Goal: Task Accomplishment & Management: Manage account settings

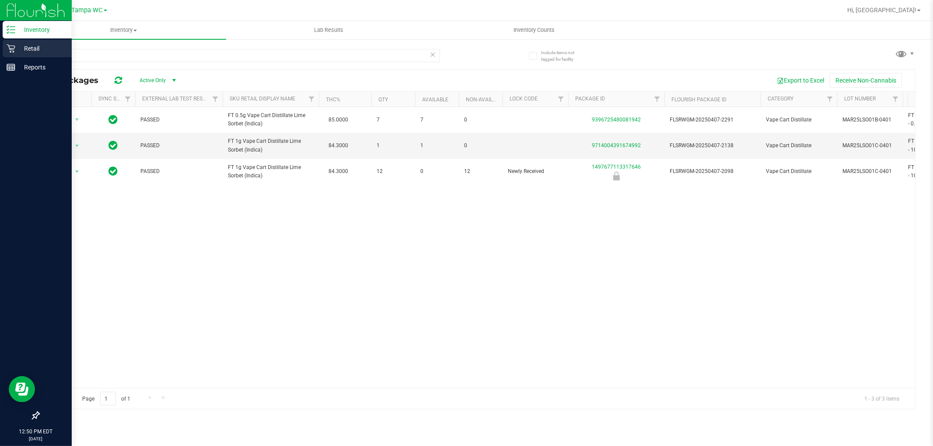
click at [3, 49] on div "Retail" at bounding box center [37, 48] width 69 height 17
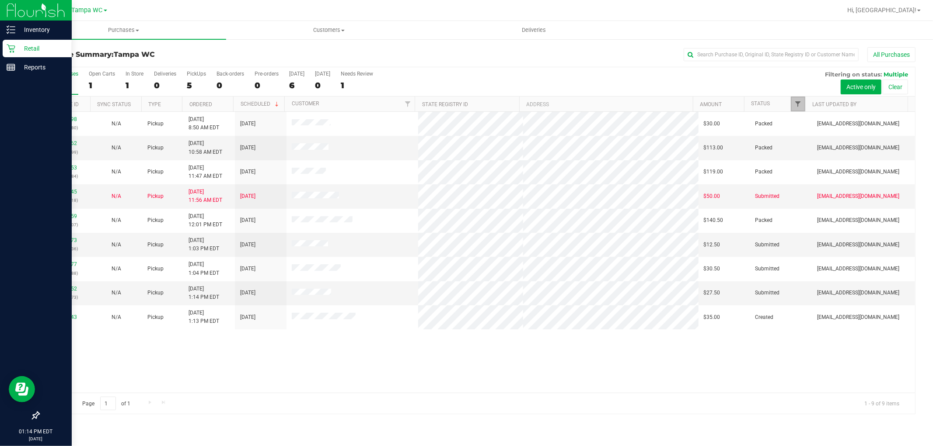
click at [794, 103] on span "Filter" at bounding box center [797, 104] width 7 height 7
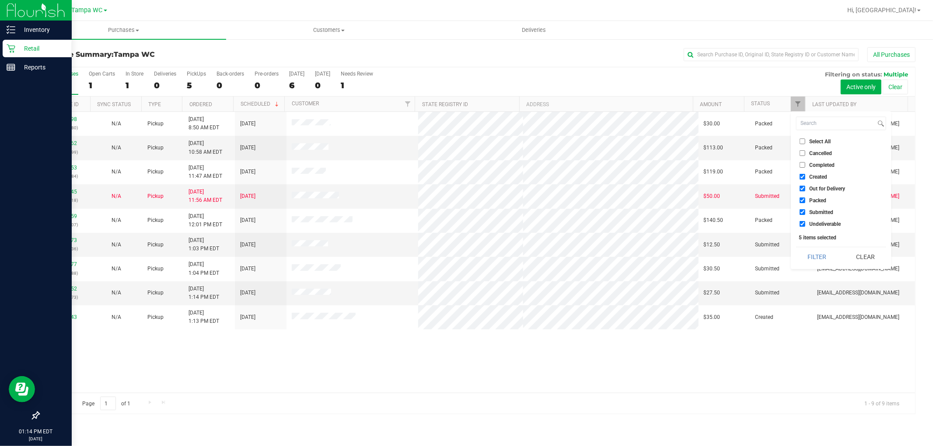
click at [807, 203] on label "Packed" at bounding box center [812, 201] width 27 height 6
click at [805, 203] on input "Packed" at bounding box center [802, 201] width 6 height 6
checkbox input "false"
click at [814, 257] on button "Filter" at bounding box center [817, 256] width 42 height 19
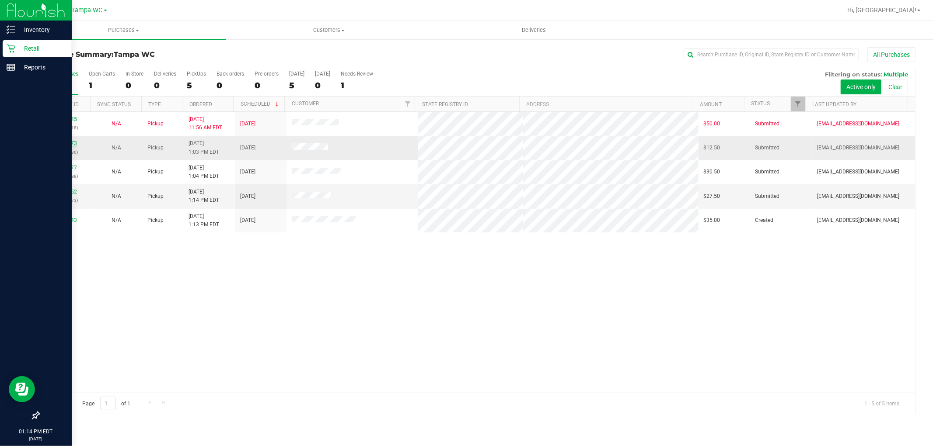
click at [71, 146] on link "11823073" at bounding box center [64, 143] width 24 height 6
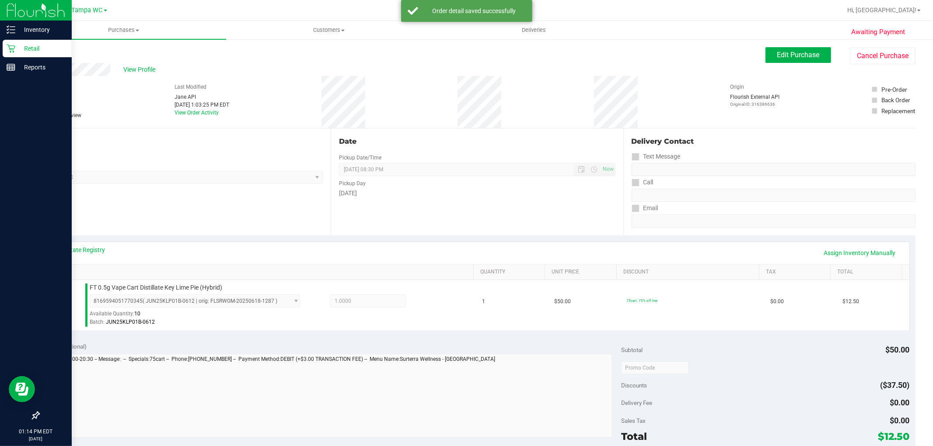
scroll to position [269, 0]
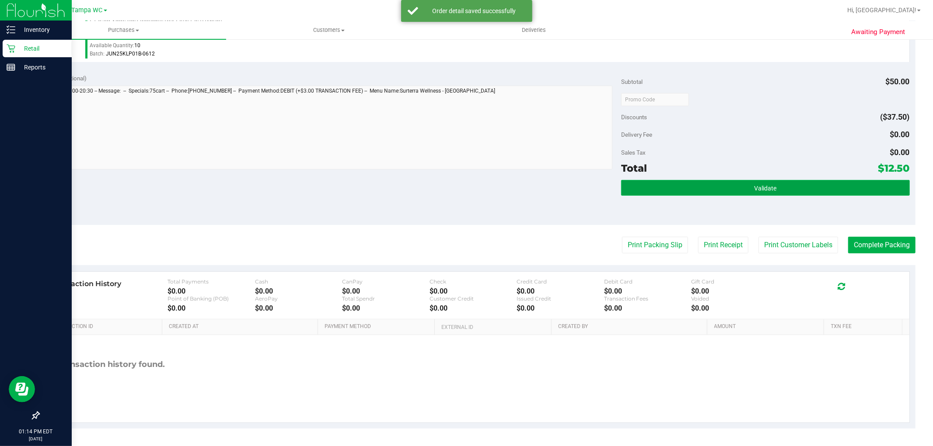
click at [773, 194] on button "Validate" at bounding box center [765, 188] width 288 height 16
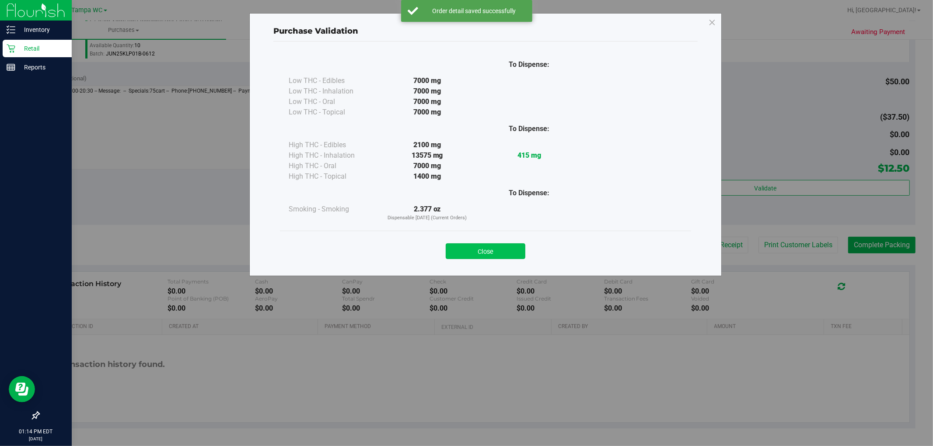
click at [501, 248] on button "Close" at bounding box center [486, 252] width 80 height 16
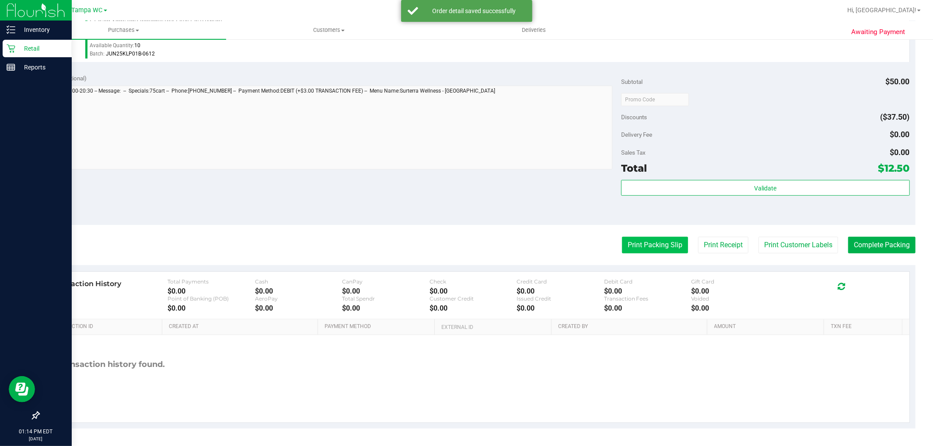
click at [654, 251] on button "Print Packing Slip" at bounding box center [655, 245] width 66 height 17
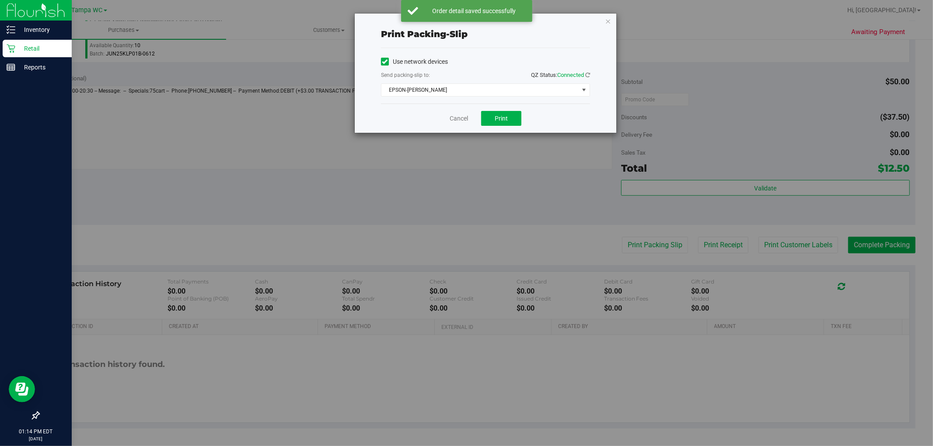
click at [509, 110] on div "Cancel Print" at bounding box center [485, 118] width 209 height 29
click at [514, 123] on button "Print" at bounding box center [501, 118] width 40 height 15
click at [460, 120] on link "Cancel" at bounding box center [458, 118] width 18 height 9
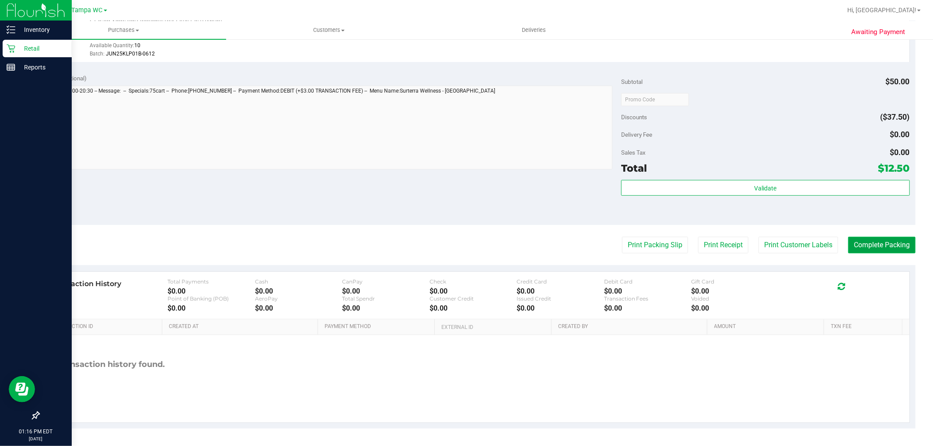
click at [876, 237] on button "Complete Packing" at bounding box center [881, 245] width 67 height 17
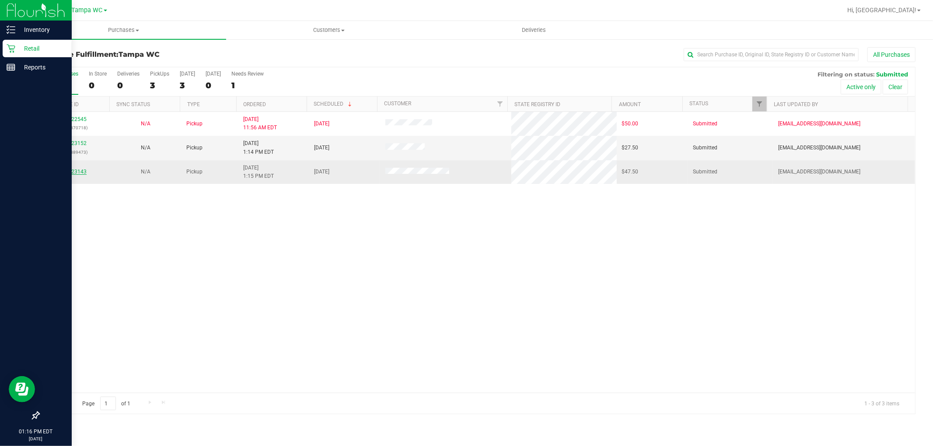
click at [70, 172] on link "11823143" at bounding box center [74, 172] width 24 height 6
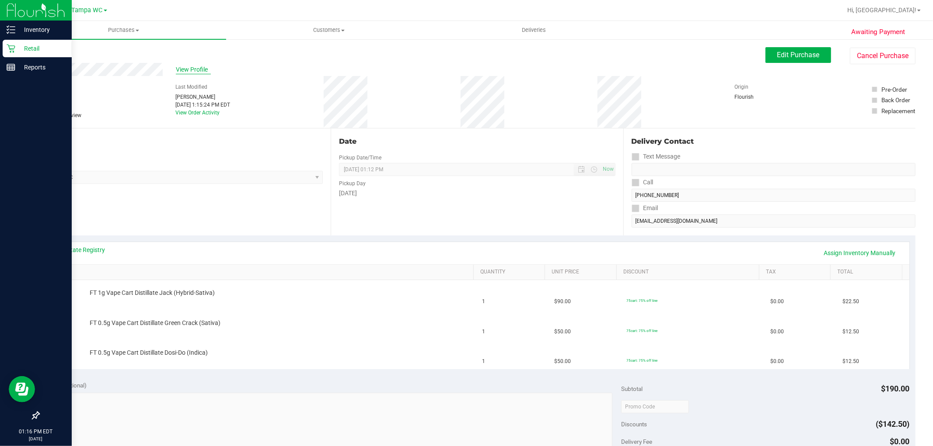
click at [177, 70] on span "View Profile" at bounding box center [193, 69] width 35 height 9
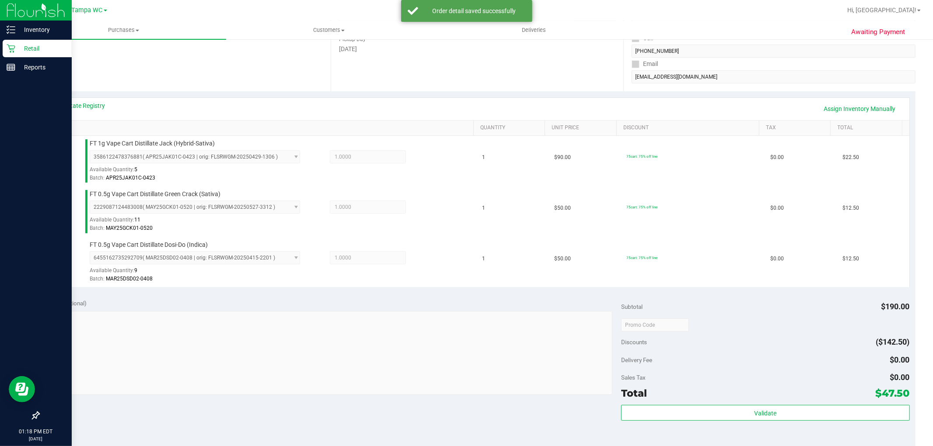
scroll to position [291, 0]
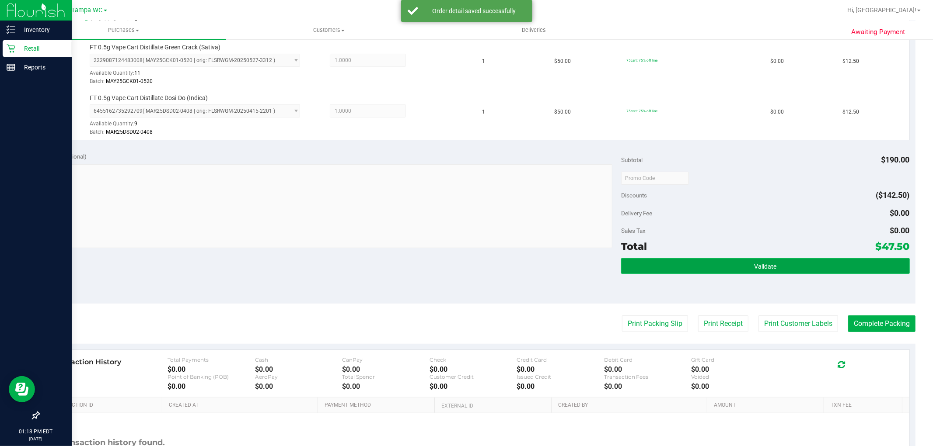
click at [799, 273] on button "Validate" at bounding box center [765, 266] width 288 height 16
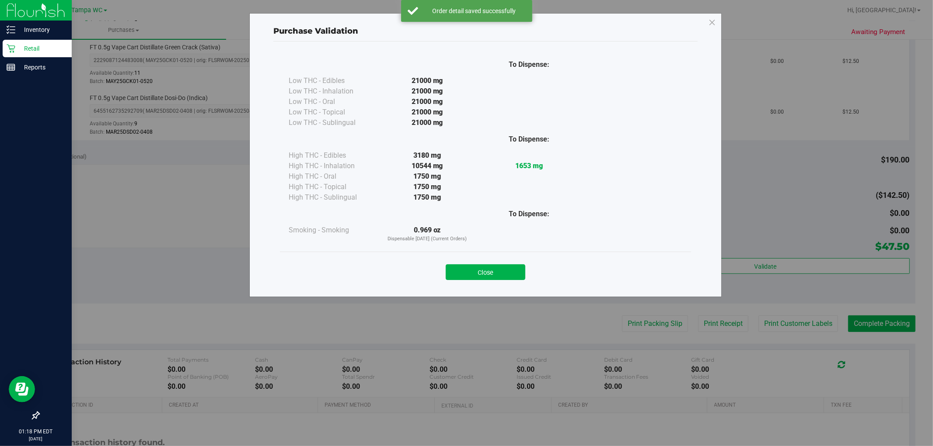
click at [489, 273] on button "Close" at bounding box center [486, 273] width 80 height 16
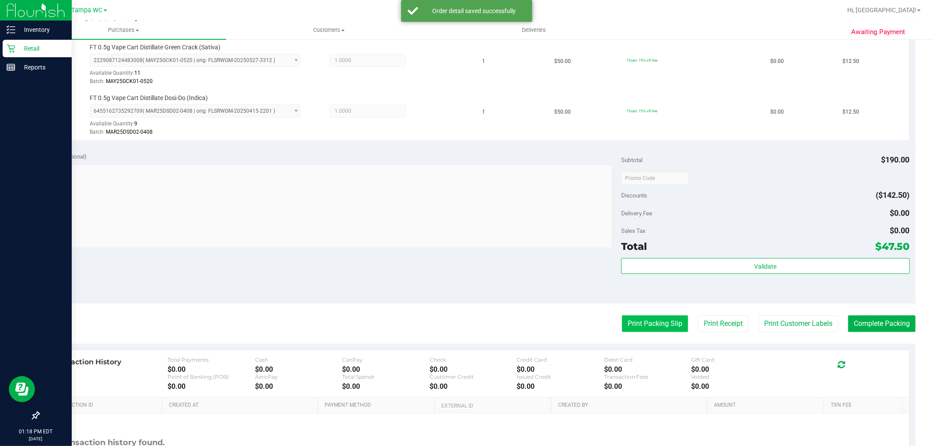
click at [661, 326] on button "Print Packing Slip" at bounding box center [655, 324] width 66 height 17
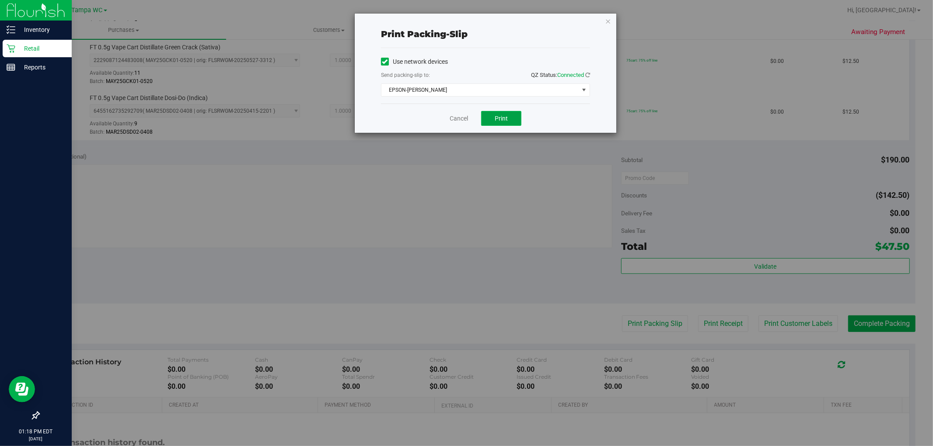
click at [512, 125] on button "Print" at bounding box center [501, 118] width 40 height 15
click at [609, 22] on icon "button" at bounding box center [608, 21] width 6 height 10
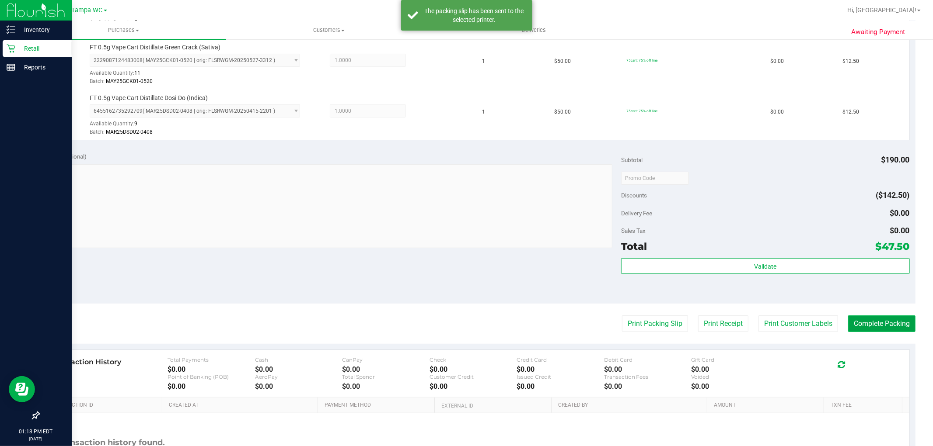
click at [884, 318] on button "Complete Packing" at bounding box center [881, 324] width 67 height 17
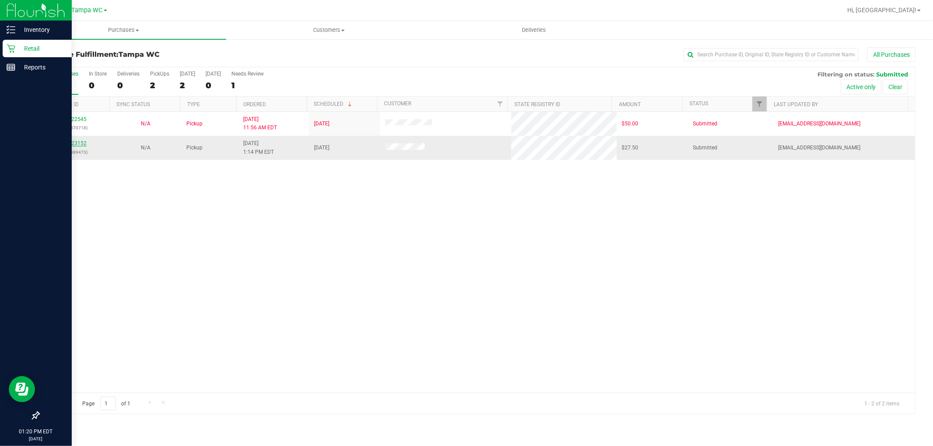
click at [73, 145] on link "11823152" at bounding box center [74, 143] width 24 height 6
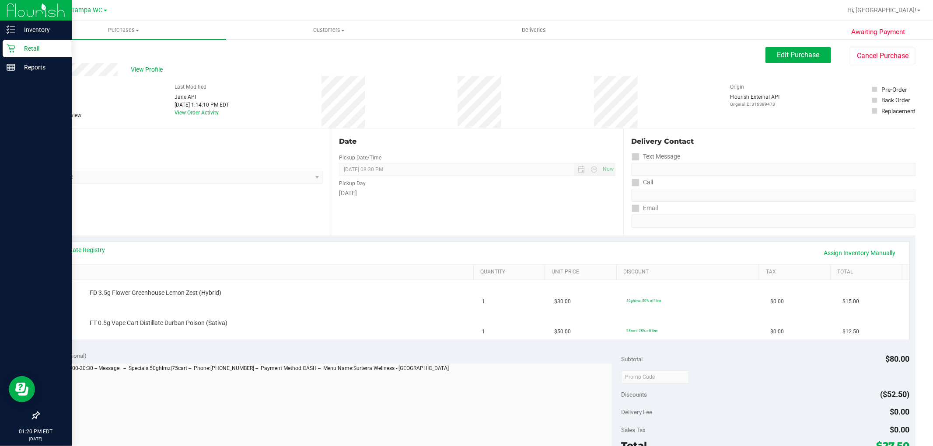
click at [3, 50] on div "Retail" at bounding box center [37, 48] width 69 height 17
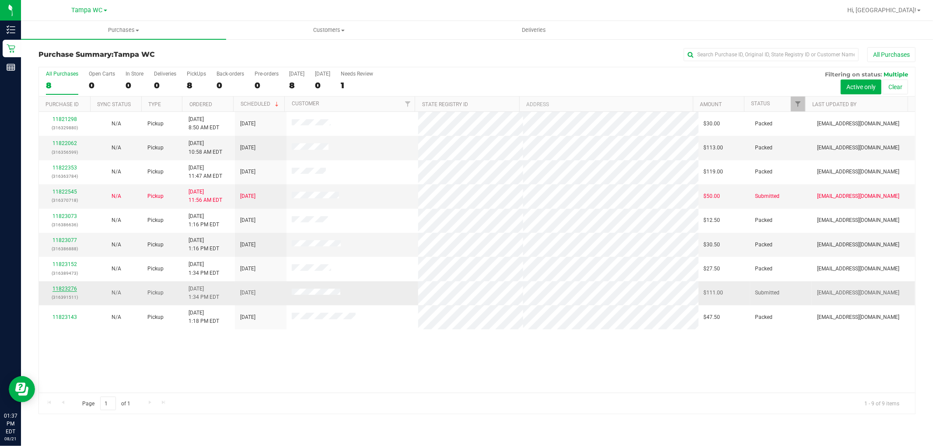
click at [59, 289] on link "11823276" at bounding box center [64, 289] width 24 height 6
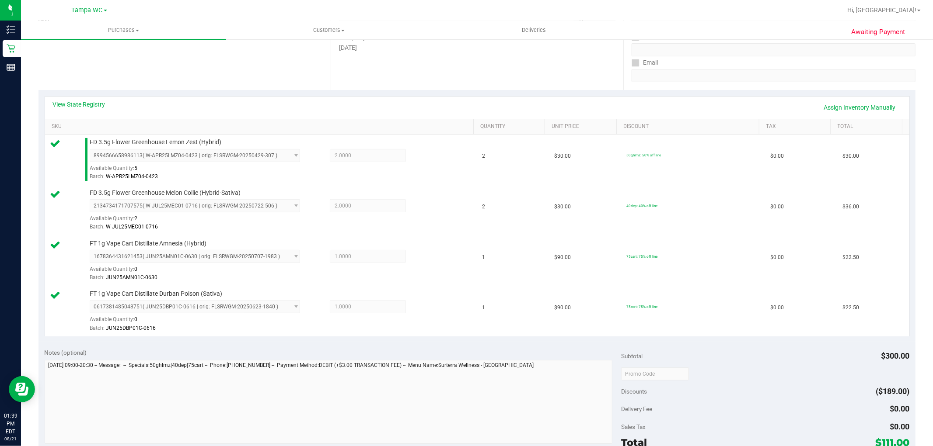
scroll to position [421, 0]
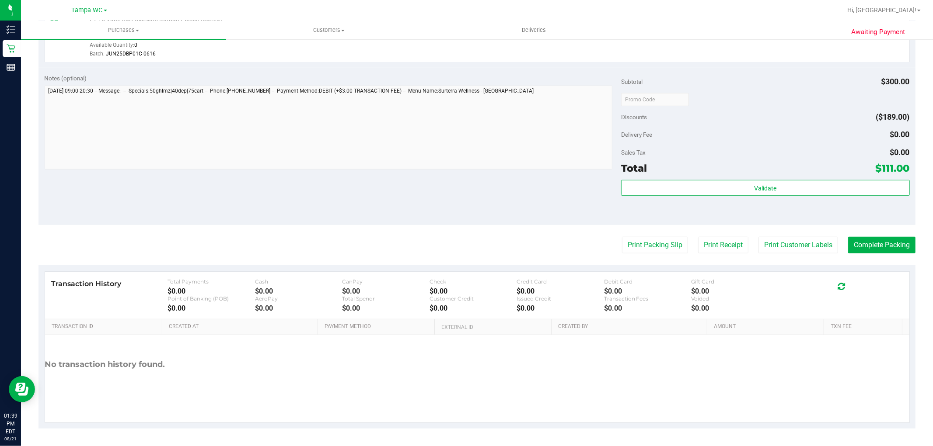
click at [648, 236] on purchase-details "Back Edit Purchase Cancel Purchase View Profile # 11823276 BioTrack ID: - Submi…" at bounding box center [476, 28] width 877 height 802
click at [648, 240] on button "Print Packing Slip" at bounding box center [655, 245] width 66 height 17
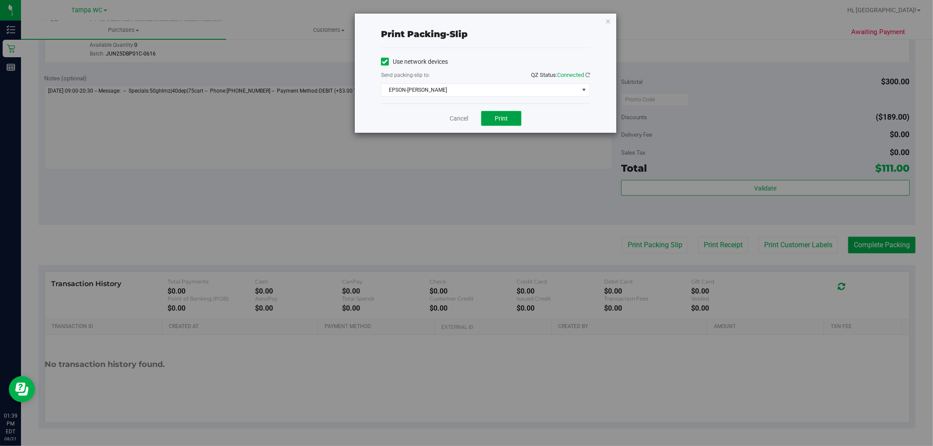
click at [508, 112] on button "Print" at bounding box center [501, 118] width 40 height 15
click at [609, 20] on icon "button" at bounding box center [608, 21] width 6 height 10
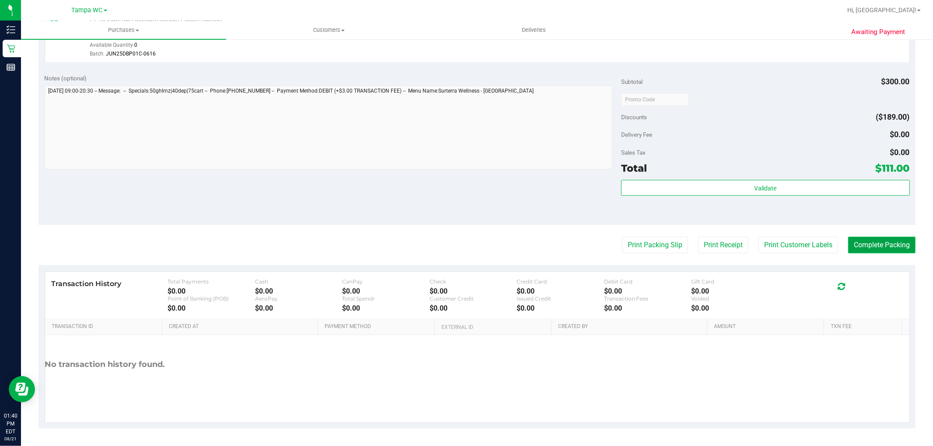
click at [893, 247] on button "Complete Packing" at bounding box center [881, 245] width 67 height 17
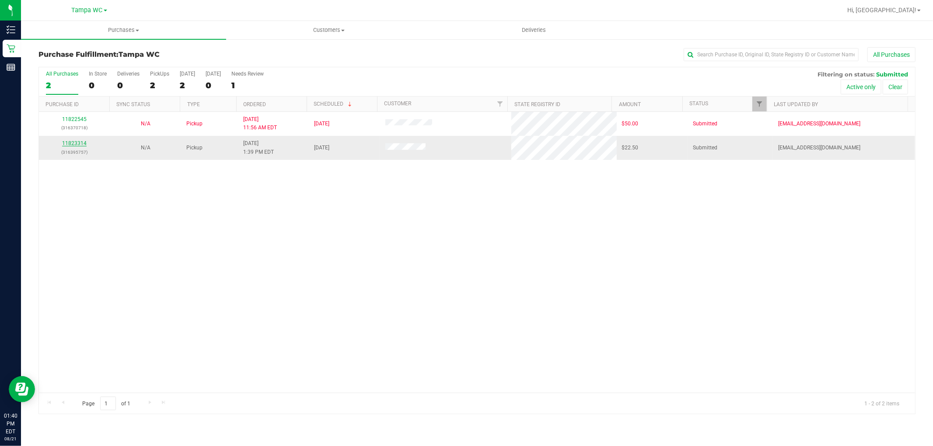
click at [77, 141] on link "11823314" at bounding box center [74, 143] width 24 height 6
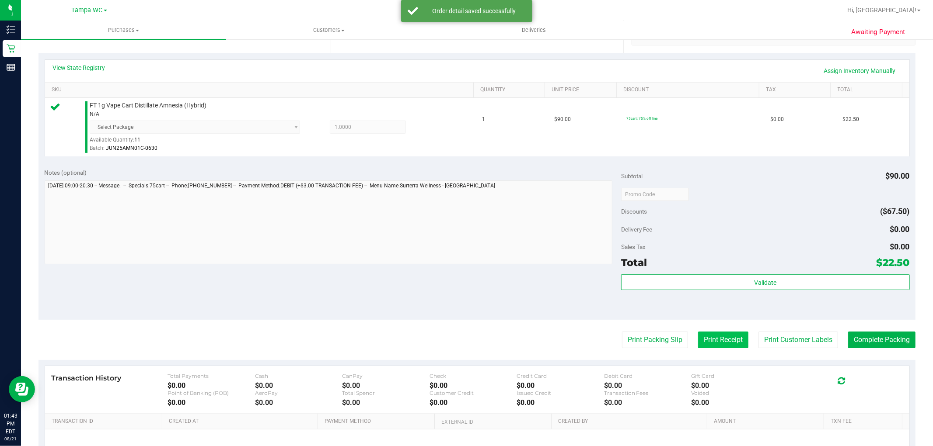
scroll to position [278, 0]
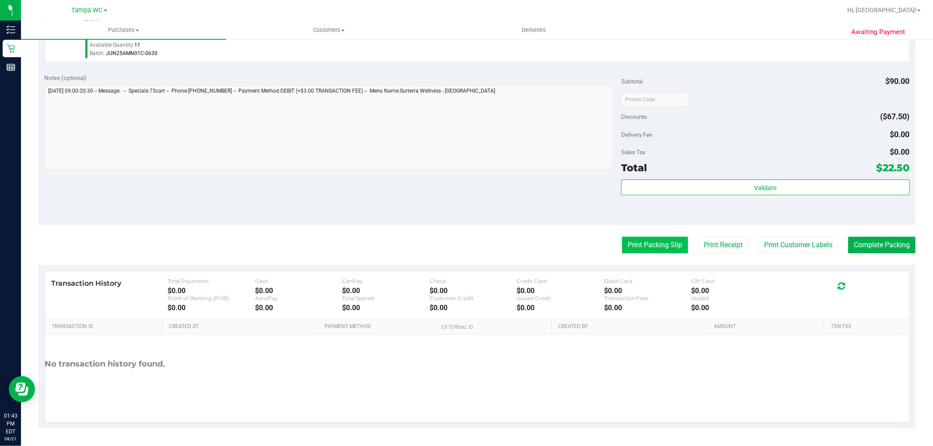
click at [660, 241] on button "Print Packing Slip" at bounding box center [655, 245] width 66 height 17
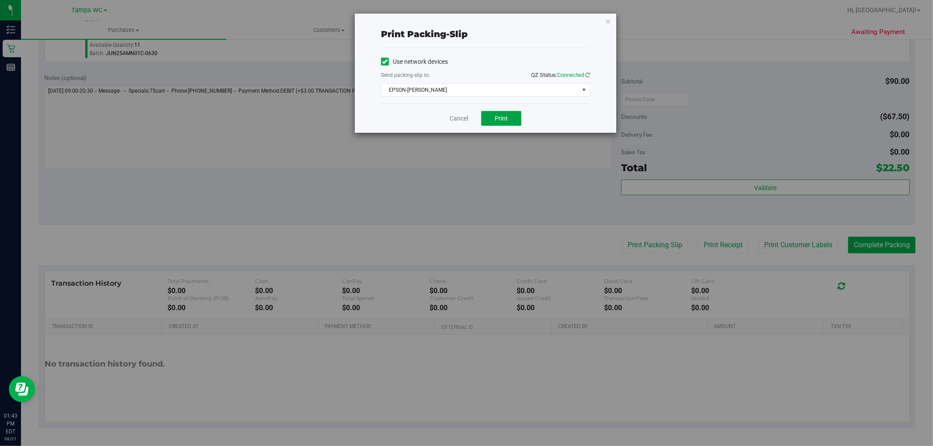
click at [512, 115] on button "Print" at bounding box center [501, 118] width 40 height 15
click at [464, 121] on link "Cancel" at bounding box center [458, 118] width 18 height 9
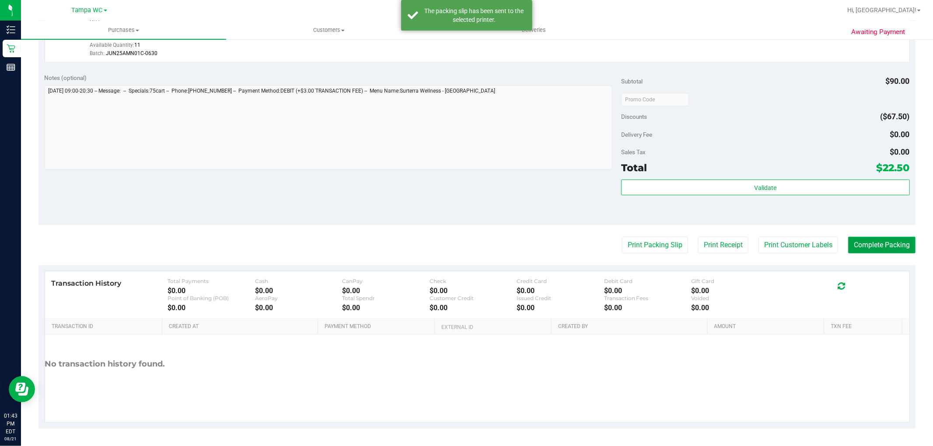
click at [859, 242] on button "Complete Packing" at bounding box center [881, 245] width 67 height 17
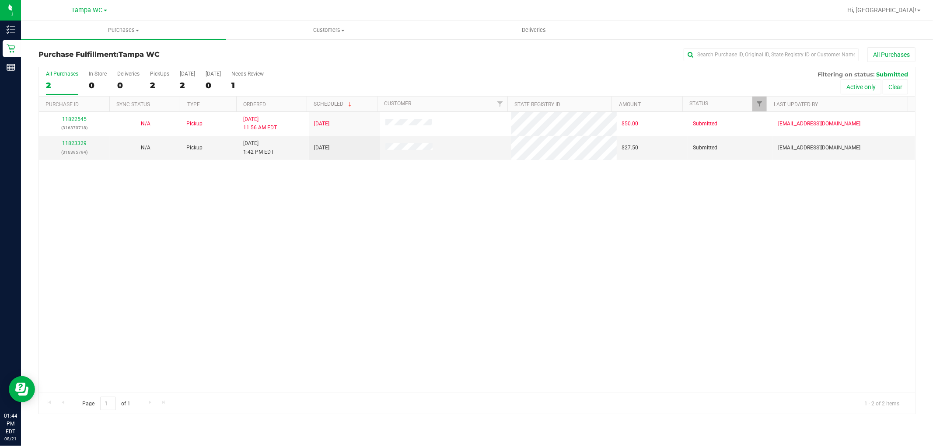
click at [466, 198] on div "11822545 (316370718) N/A Pickup [DATE] 11:56 AM EDT 8/21/2025 $50.00 Submitted …" at bounding box center [477, 252] width 876 height 281
click at [73, 146] on link "11823329" at bounding box center [74, 143] width 24 height 6
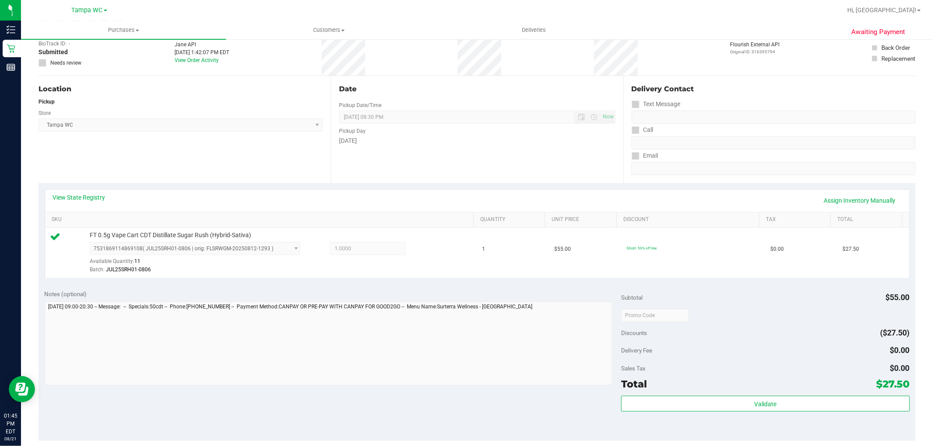
scroll to position [146, 0]
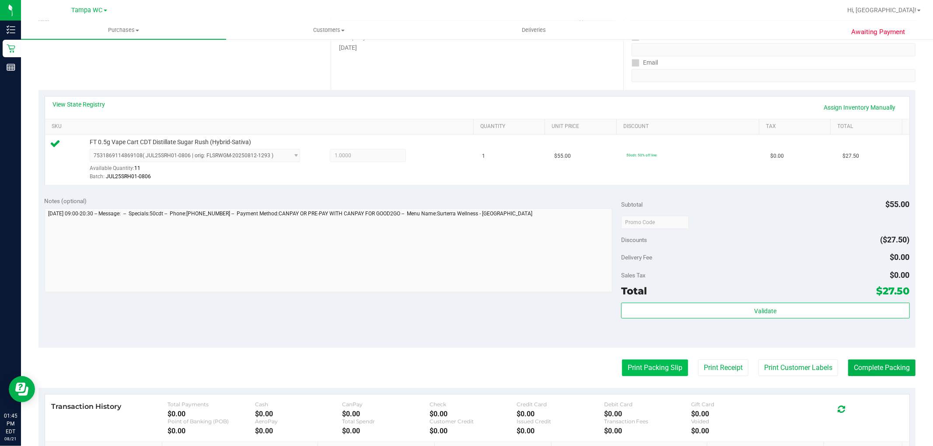
click at [661, 371] on button "Print Packing Slip" at bounding box center [655, 368] width 66 height 17
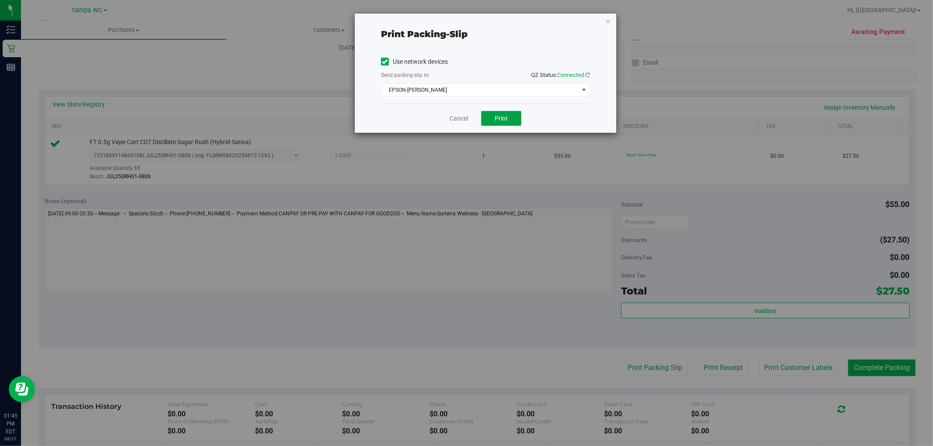
click at [521, 116] on button "Print" at bounding box center [501, 118] width 40 height 15
click at [466, 115] on link "Cancel" at bounding box center [458, 118] width 18 height 9
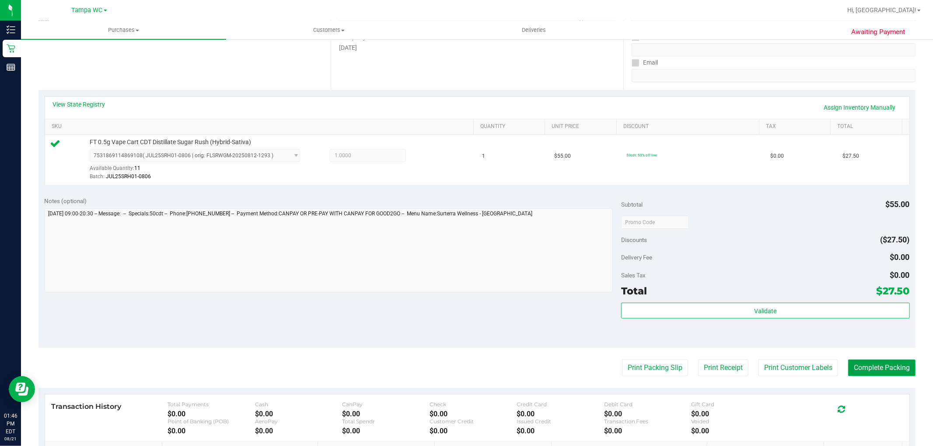
click at [898, 363] on button "Complete Packing" at bounding box center [881, 368] width 67 height 17
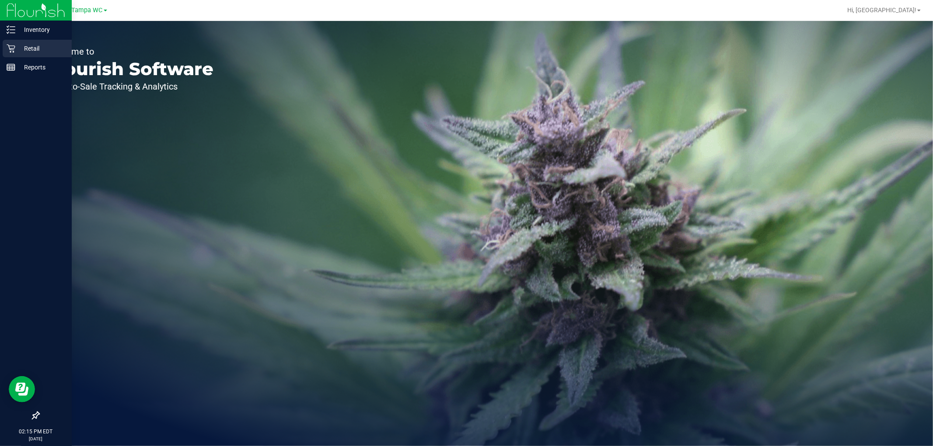
click at [8, 52] on icon at bounding box center [11, 48] width 9 height 9
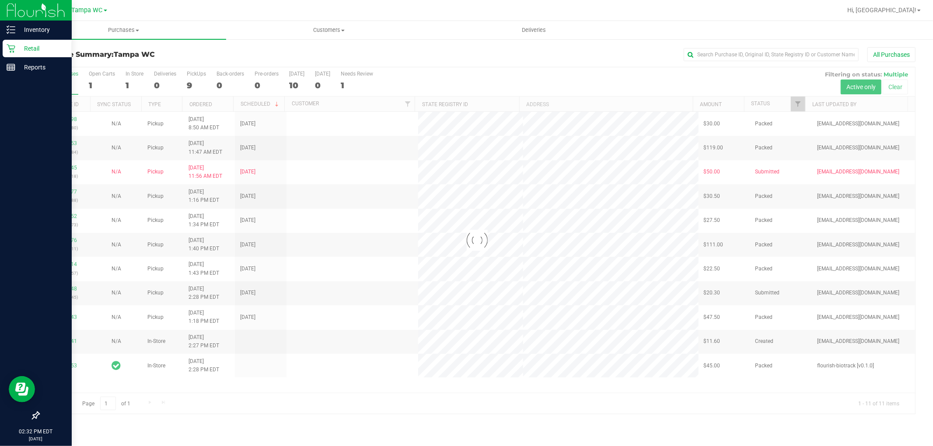
click at [26, 51] on p "Retail" at bounding box center [41, 48] width 52 height 10
click at [10, 45] on icon at bounding box center [11, 48] width 9 height 9
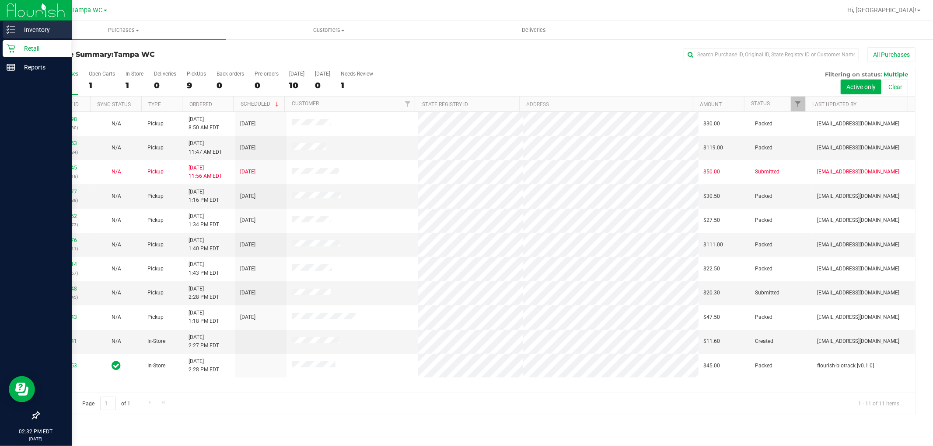
click at [7, 28] on icon at bounding box center [11, 29] width 9 height 9
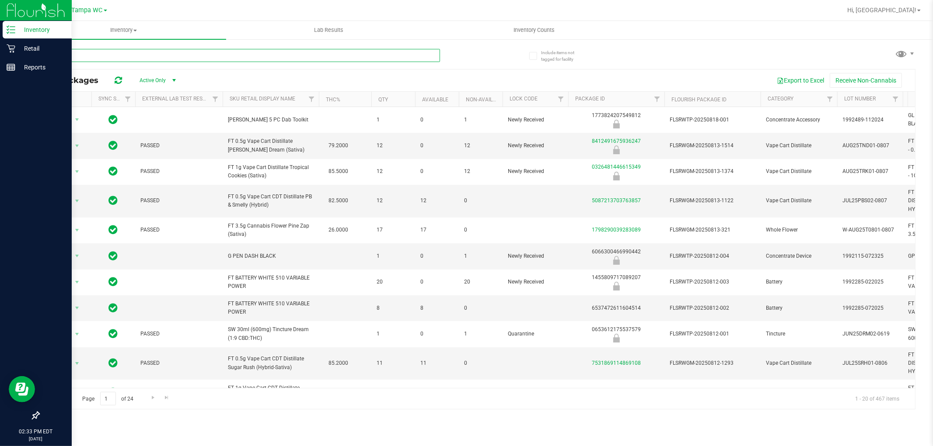
click at [151, 52] on input "text" at bounding box center [238, 55] width 401 height 13
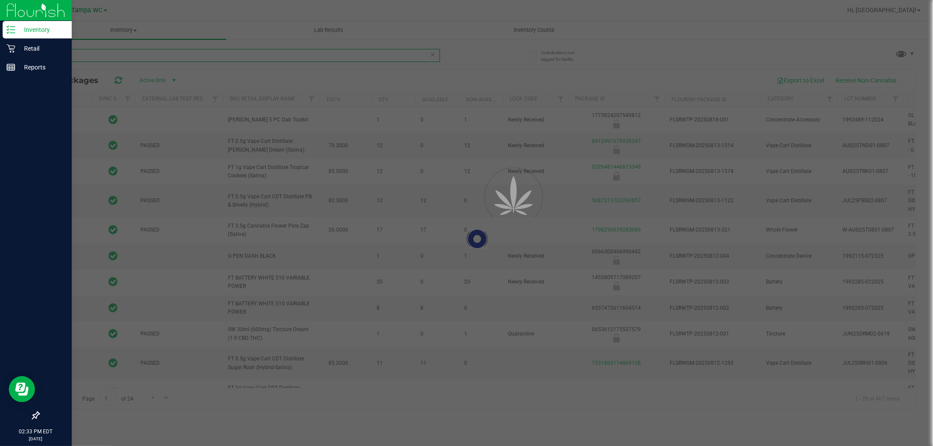
type input "lso"
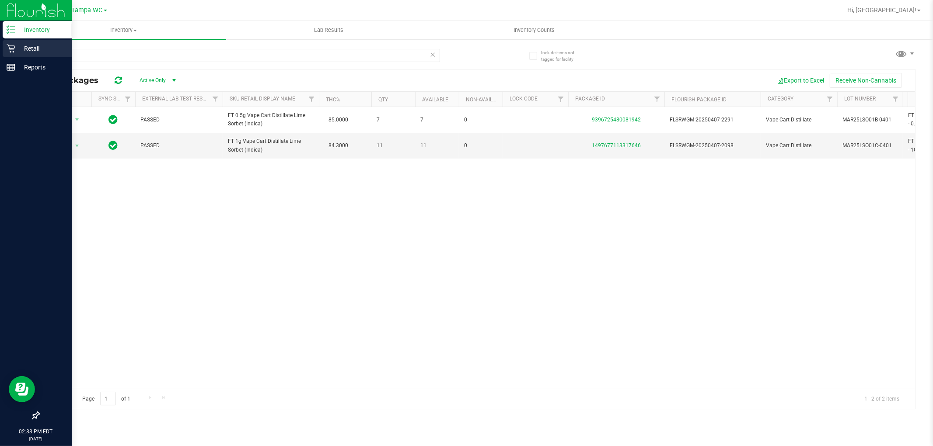
click at [18, 50] on p "Retail" at bounding box center [41, 48] width 52 height 10
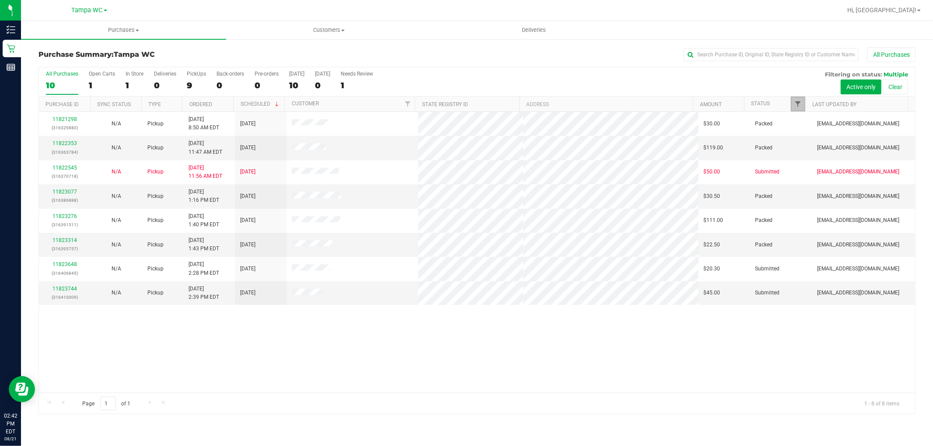
click at [798, 102] on span "Filter" at bounding box center [797, 104] width 7 height 7
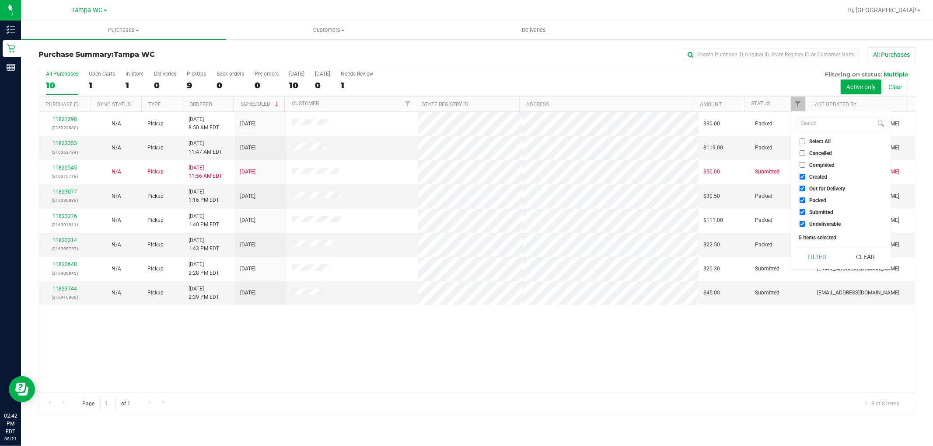
click at [801, 201] on input "Packed" at bounding box center [802, 201] width 6 height 6
checkbox input "false"
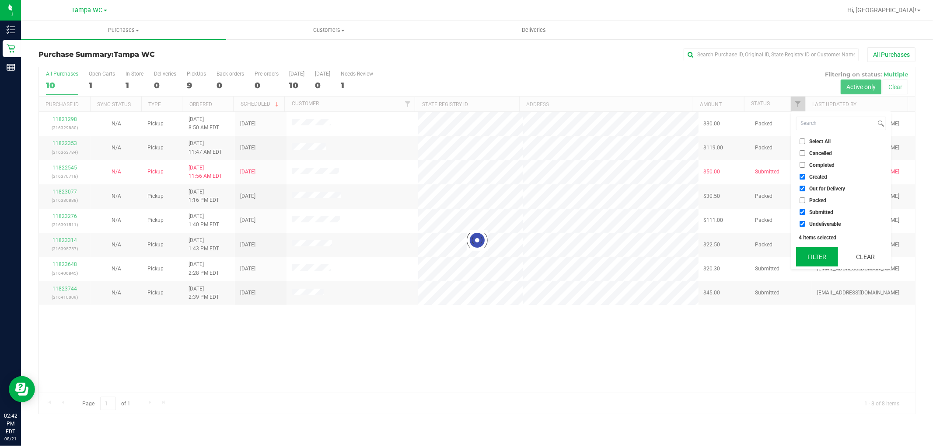
click at [815, 260] on button "Filter" at bounding box center [817, 256] width 42 height 19
